Goal: Task Accomplishment & Management: Complete application form

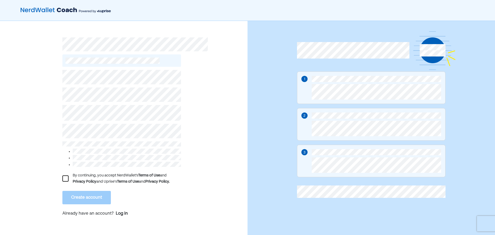
click at [65, 175] on div at bounding box center [65, 178] width 6 height 6
click at [87, 192] on button "Create account" at bounding box center [86, 197] width 48 height 13
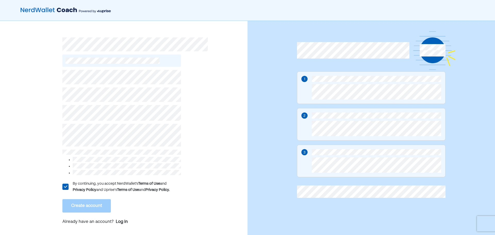
click at [0, 130] on html "L By continuing, you accept NerdWallet’s Terms of Use and Privacy Policy and Up…" at bounding box center [247, 117] width 495 height 235
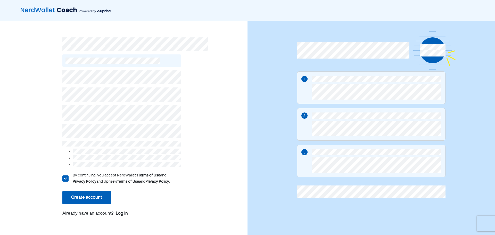
click at [88, 187] on div "L By continuing, you accept NerdWallet’s Terms of Use and Privacy Policy and Up…" at bounding box center [121, 144] width 118 height 154
click at [96, 200] on button "Create account" at bounding box center [86, 197] width 48 height 13
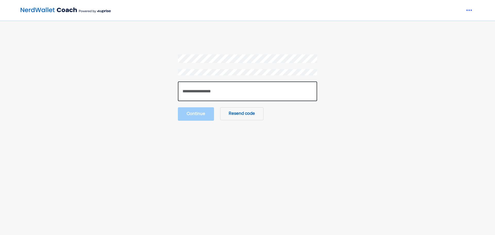
click at [231, 96] on input "number" at bounding box center [247, 91] width 139 height 20
click at [259, 91] on input "number" at bounding box center [247, 91] width 139 height 20
type input "******"
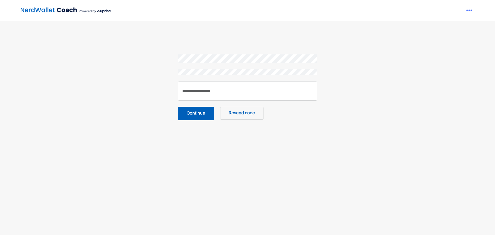
click at [201, 115] on button "Continue" at bounding box center [196, 113] width 36 height 13
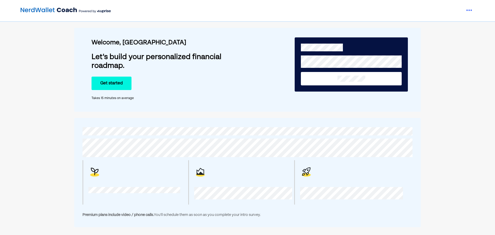
click at [109, 86] on button "Get started" at bounding box center [111, 83] width 40 height 13
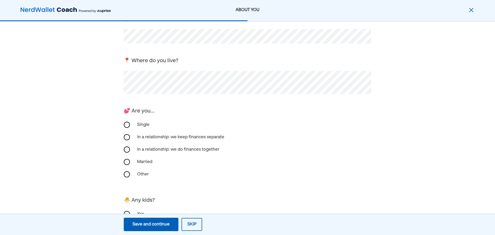
scroll to position [52, 0]
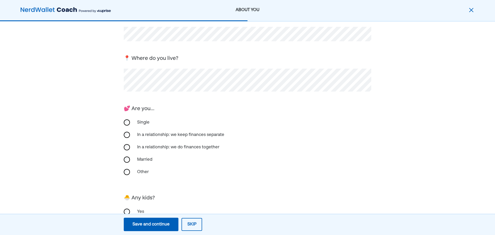
click at [154, 131] on div "In a relationship: we keep finances separate" at bounding box center [180, 135] width 93 height 12
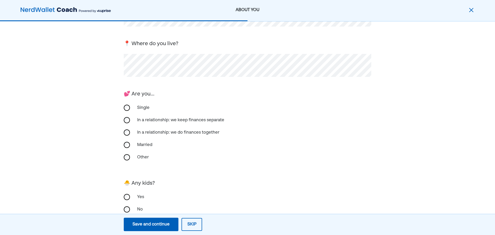
scroll to position [80, 0]
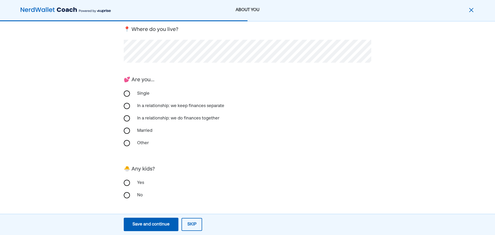
click at [142, 194] on div "No" at bounding box center [160, 195] width 52 height 12
drag, startPoint x: 141, startPoint y: 233, endPoint x: 142, endPoint y: 231, distance: 2.7
click at [141, 233] on div "Save and continue Save Save and continue Skip" at bounding box center [163, 224] width 326 height 18
click at [143, 225] on div "Save and continue" at bounding box center [150, 224] width 37 height 6
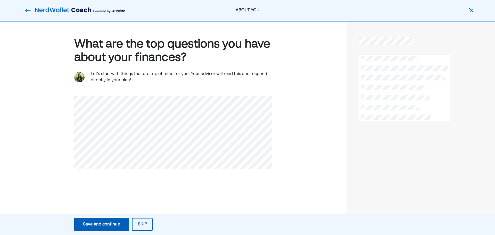
scroll to position [0, 0]
drag, startPoint x: 107, startPoint y: 73, endPoint x: 204, endPoint y: 75, distance: 96.1
click at [204, 75] on div "Let's start with things that are top of mind for you. Your advisor will read th…" at bounding box center [181, 77] width 181 height 12
click at [104, 224] on div "Save and continue" at bounding box center [101, 224] width 37 height 6
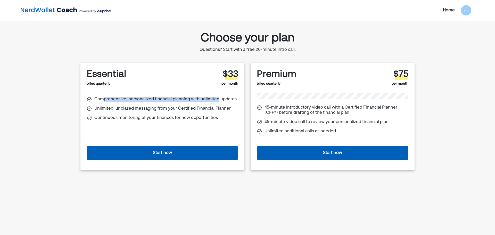
drag, startPoint x: 103, startPoint y: 95, endPoint x: 216, endPoint y: 101, distance: 113.2
click at [216, 101] on div "Comprehensive, personalized financial planning with unlimited updates Unlimited…" at bounding box center [162, 107] width 151 height 30
click at [206, 115] on div "Comprehensive, personalized financial planning with unlimited updates Unlimited…" at bounding box center [162, 107] width 151 height 30
click at [144, 145] on div "Start now" at bounding box center [162, 153] width 151 height 22
click at [144, 153] on button "Start now" at bounding box center [162, 152] width 151 height 13
